Goal: Task Accomplishment & Management: Use online tool/utility

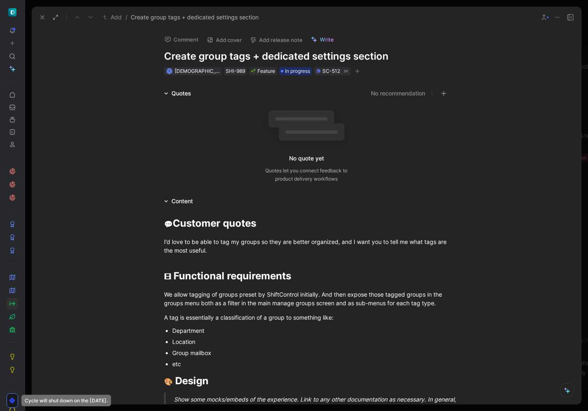
click at [42, 17] on use at bounding box center [42, 17] width 3 height 3
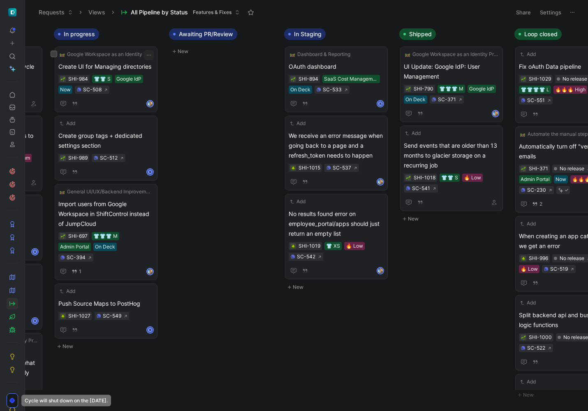
scroll to position [0, 554]
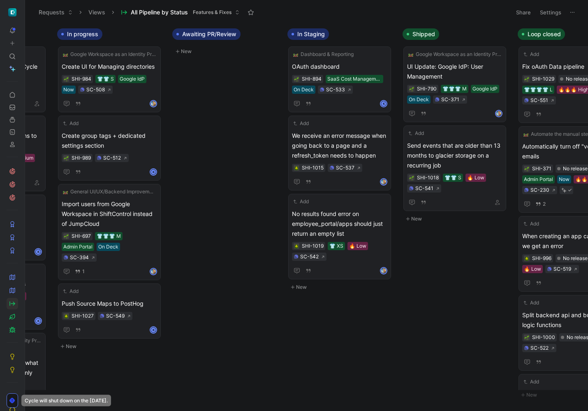
click at [69, 341] on button "New" at bounding box center [111, 346] width 109 height 10
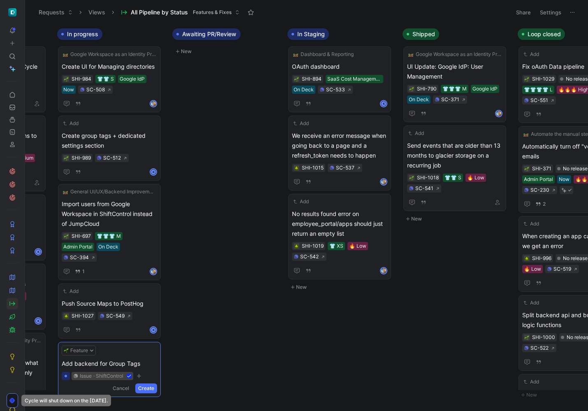
click at [205, 354] on div "Inbox New To do General UI/UX/Backend Improvements integration edge case app ma…" at bounding box center [306, 217] width 563 height 386
click at [182, 363] on div "Inbox New To do General UI/UX/Backend Improvements integration edge case app ma…" at bounding box center [306, 217] width 563 height 386
click at [153, 383] on button "Create" at bounding box center [146, 388] width 22 height 10
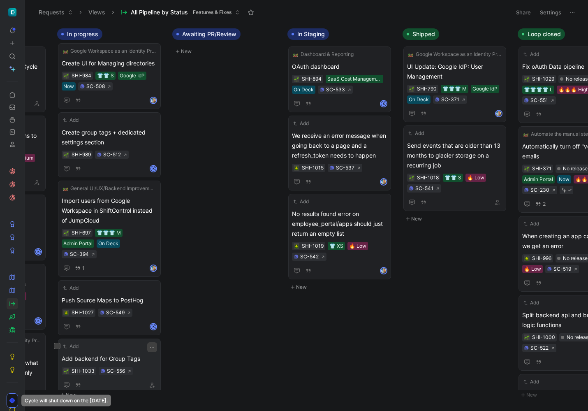
click at [154, 344] on icon "button" at bounding box center [152, 347] width 7 height 7
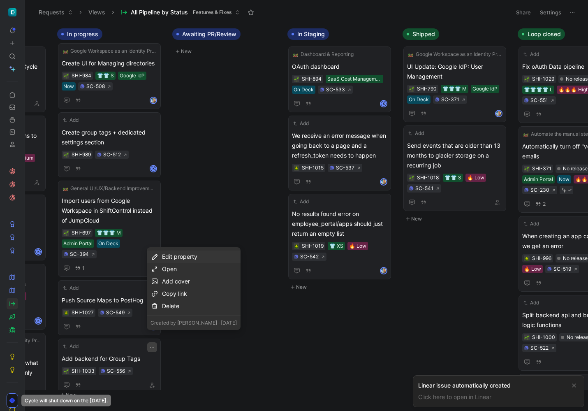
click at [190, 256] on div "Edit property" at bounding box center [199, 257] width 75 height 10
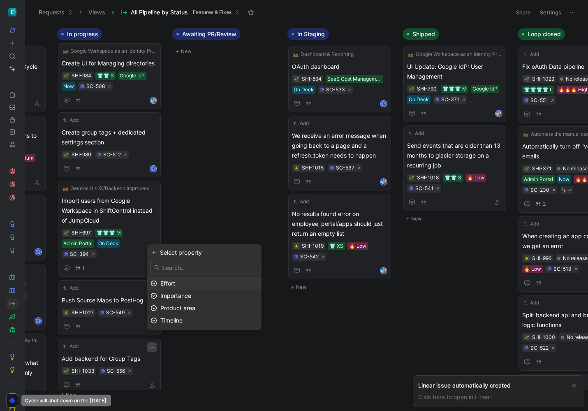
click at [192, 281] on div "Effort" at bounding box center [208, 283] width 97 height 10
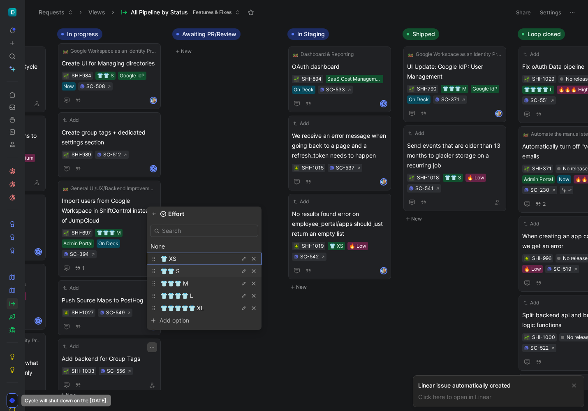
drag, startPoint x: 200, startPoint y: 262, endPoint x: 195, endPoint y: 271, distance: 10.7
click at [195, 271] on div "None 👕 XS 👕👕 S 👕👕👕 M 👕👕👕👕 L 👕👕👕👕👕 XL Add option To pick up a draggable item, pr…" at bounding box center [204, 275] width 115 height 109
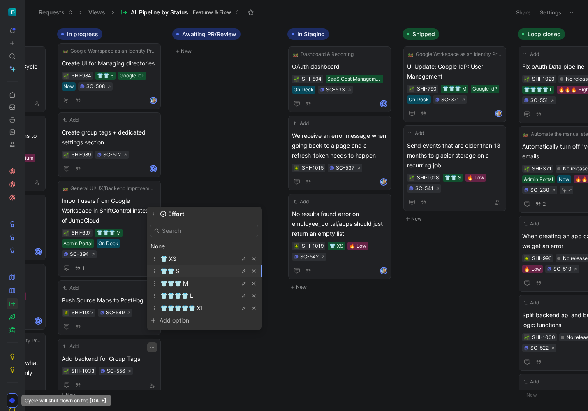
click at [195, 271] on div "👕👕 S" at bounding box center [191, 271] width 62 height 10
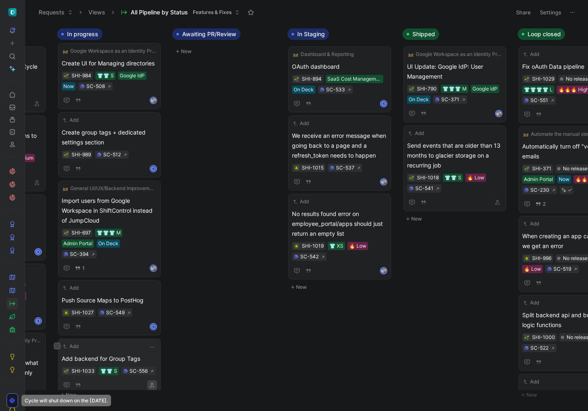
click at [151, 383] on icon "button" at bounding box center [152, 385] width 5 height 5
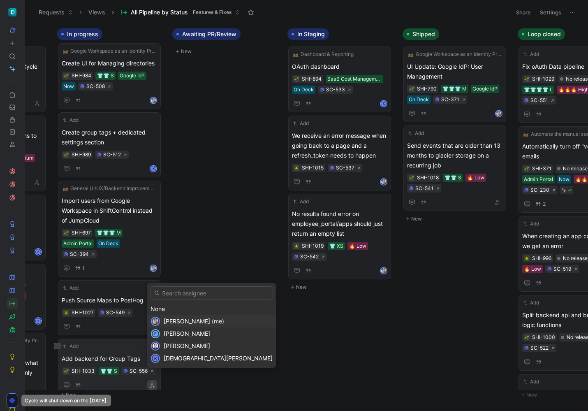
click at [180, 321] on span "[PERSON_NAME] (me)" at bounding box center [194, 321] width 60 height 7
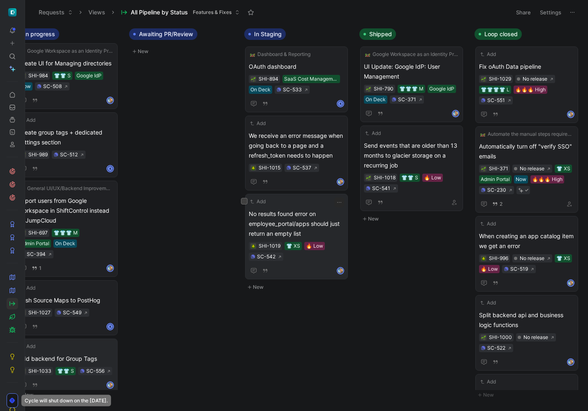
scroll to position [0, 489]
